Goal: Information Seeking & Learning: Learn about a topic

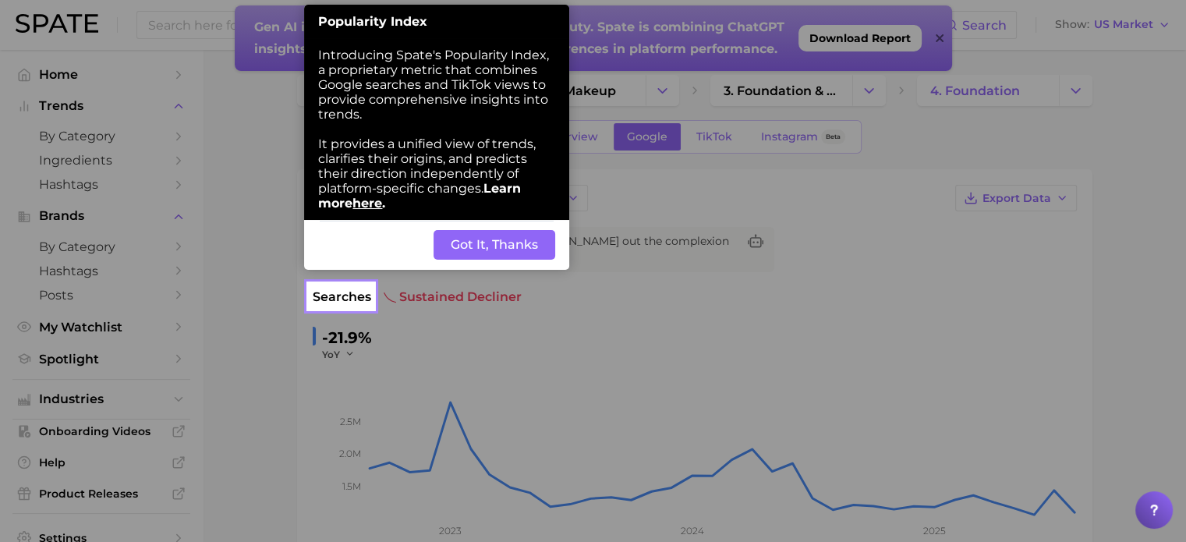
click at [477, 241] on button "Got It, Thanks" at bounding box center [495, 245] width 122 height 30
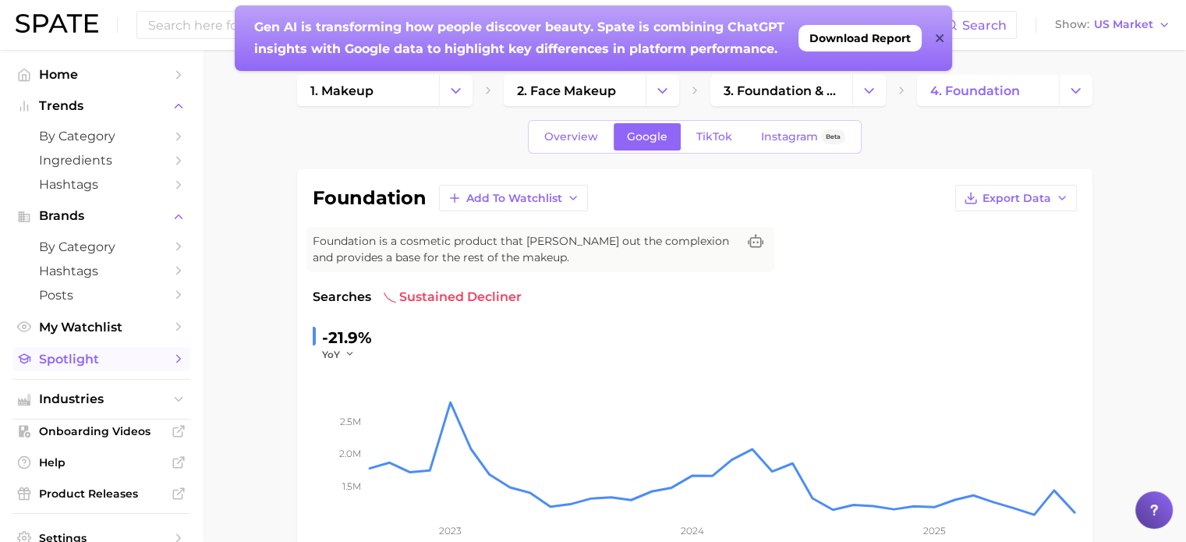
click at [89, 362] on span "Spotlight" at bounding box center [101, 359] width 125 height 15
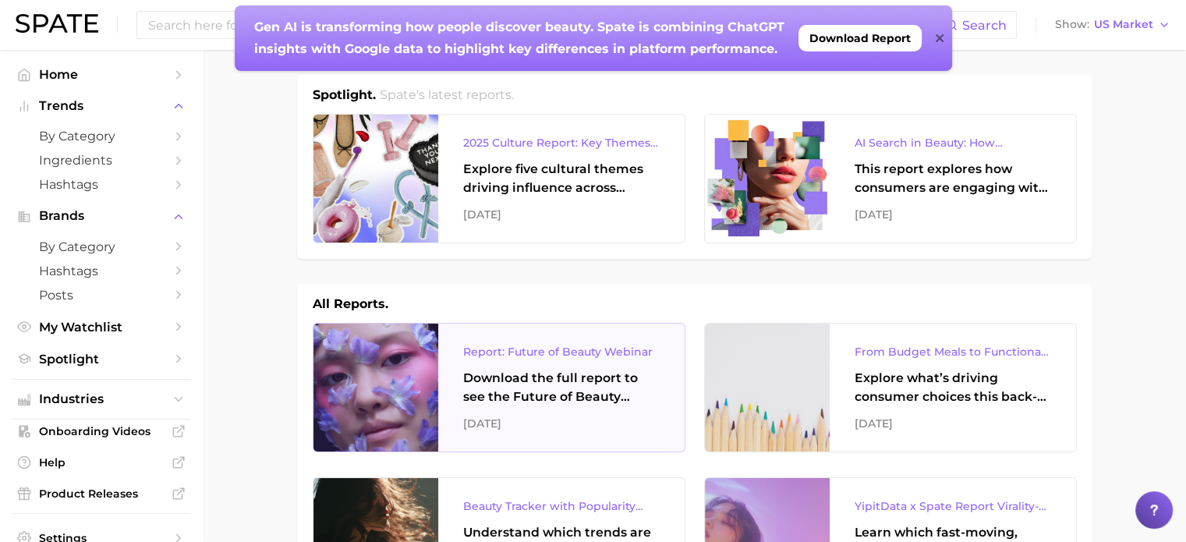
click at [608, 355] on div "Report: Future of Beauty Webinar" at bounding box center [561, 351] width 196 height 19
